Goal: Understand process/instructions: Learn how to perform a task or action

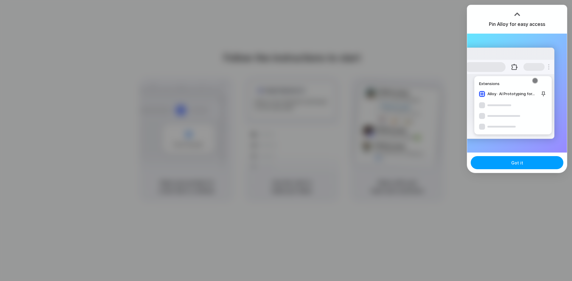
click at [524, 164] on button "Got it" at bounding box center [516, 162] width 93 height 13
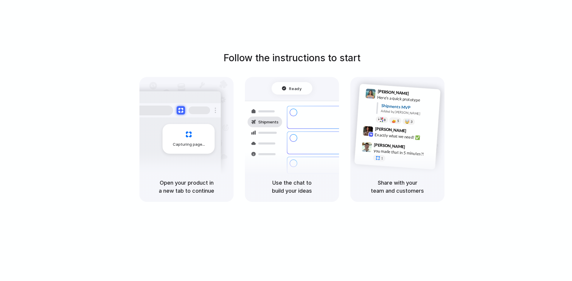
click at [450, 110] on div "Follow the instructions to start Capturing page Open your product in a new tab …" at bounding box center [292, 126] width 572 height 151
